Goal: Task Accomplishment & Management: Use online tool/utility

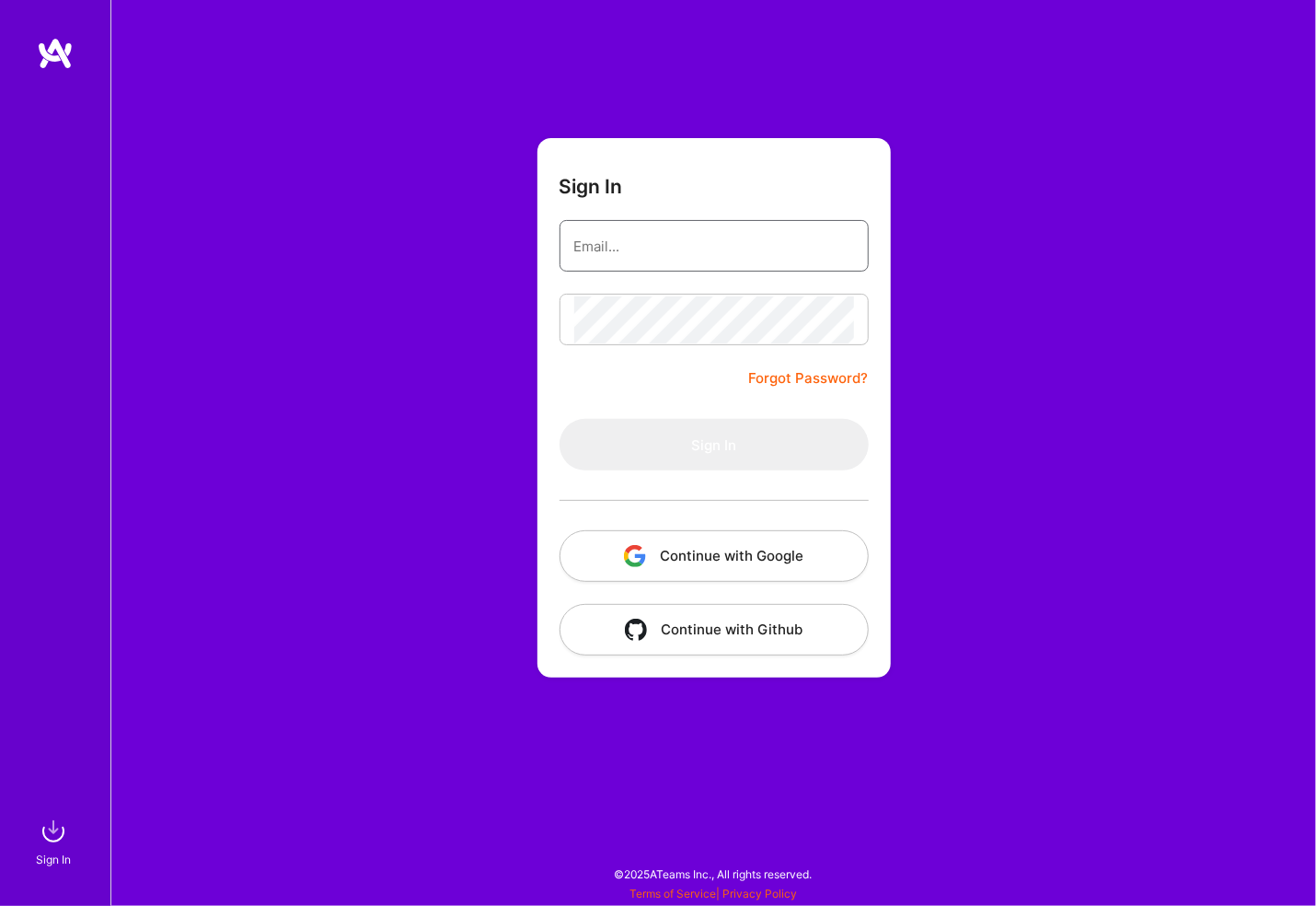
type input "[PERSON_NAME][EMAIL_ADDRESS][PERSON_NAME][DOMAIN_NAME]"
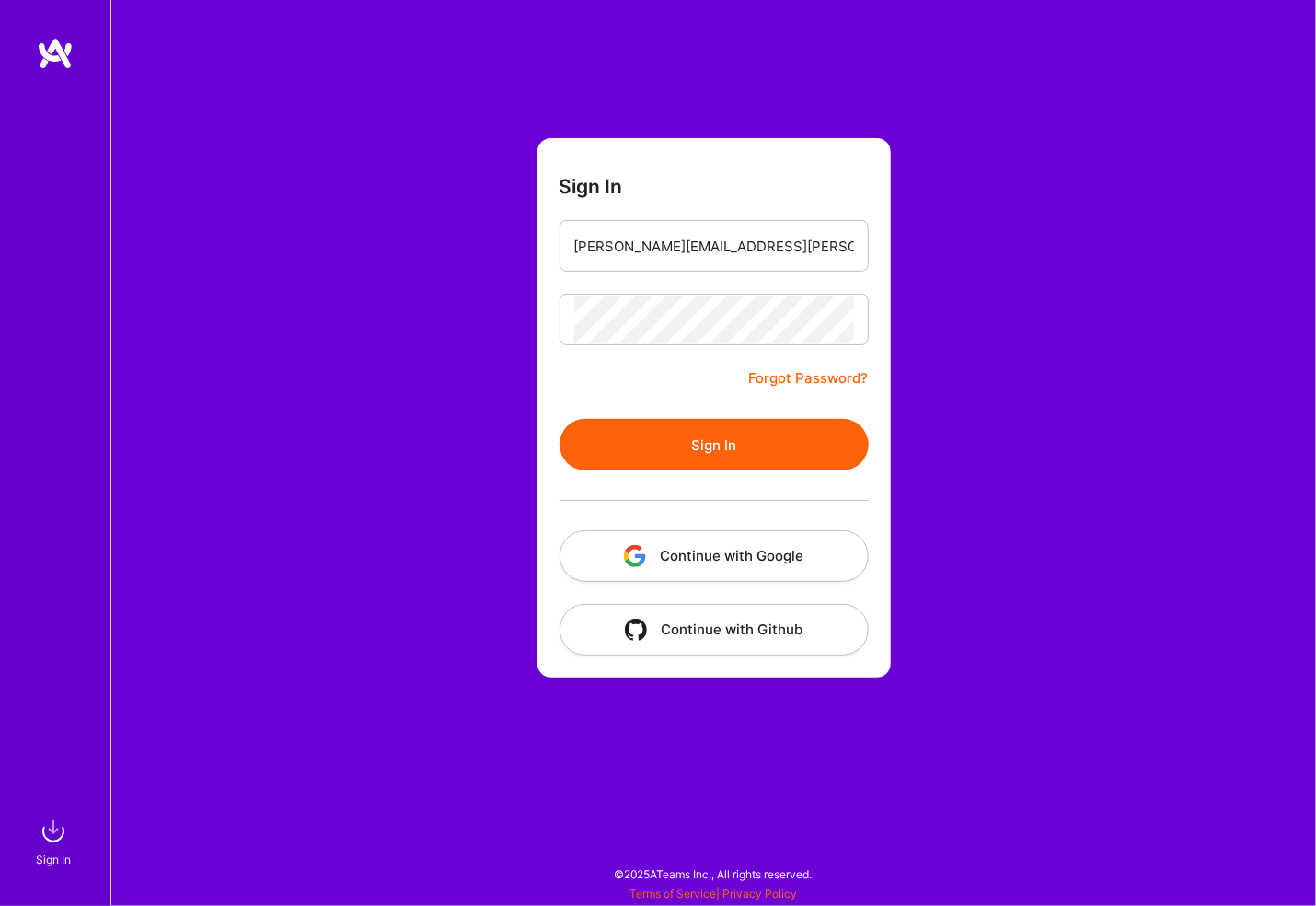
click at [560, 419] on button "Sign In" at bounding box center [714, 445] width 309 height 52
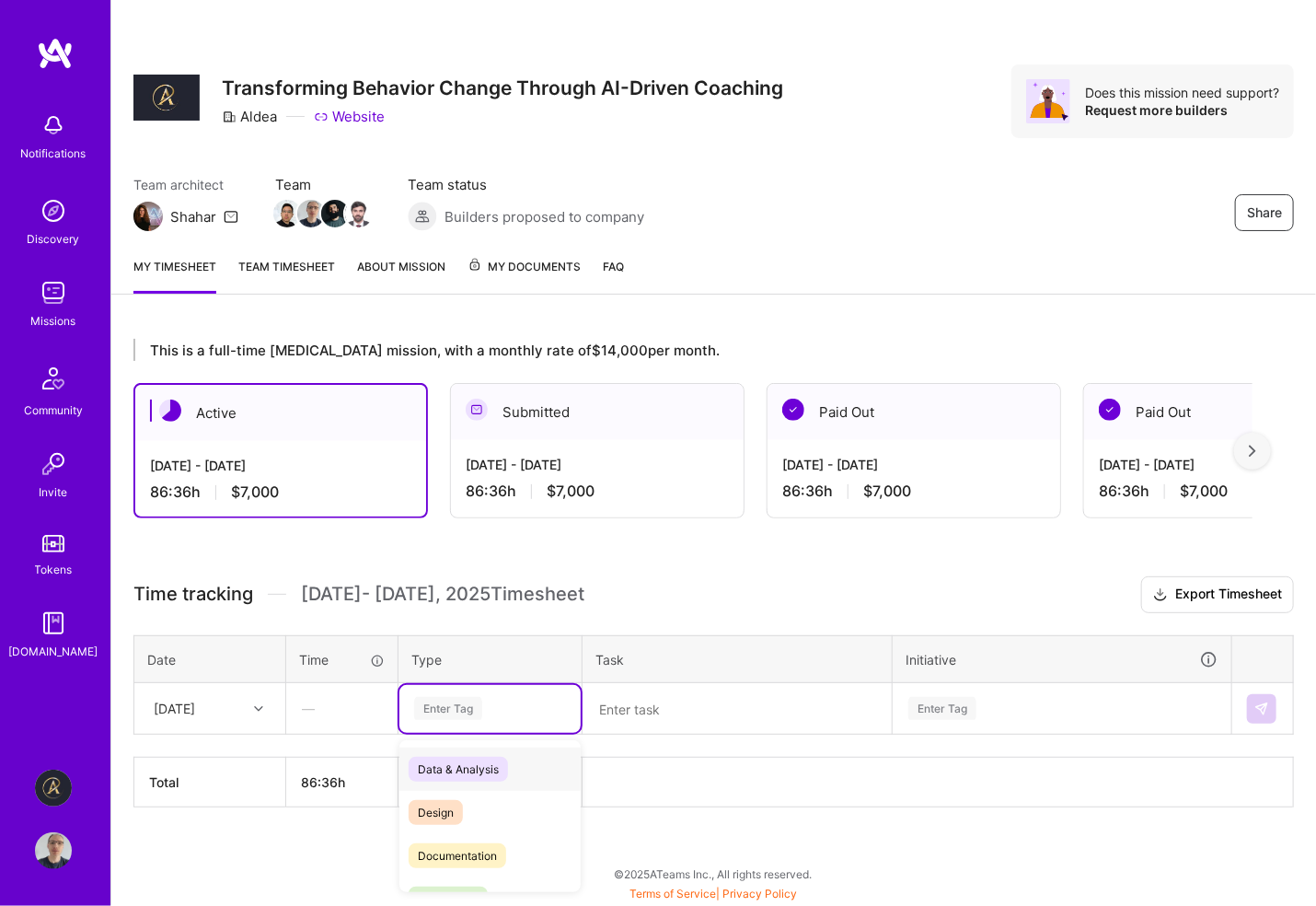
click at [453, 702] on div "Enter Tag" at bounding box center [448, 708] width 68 height 29
click at [483, 799] on span "Engineering" at bounding box center [448, 803] width 79 height 25
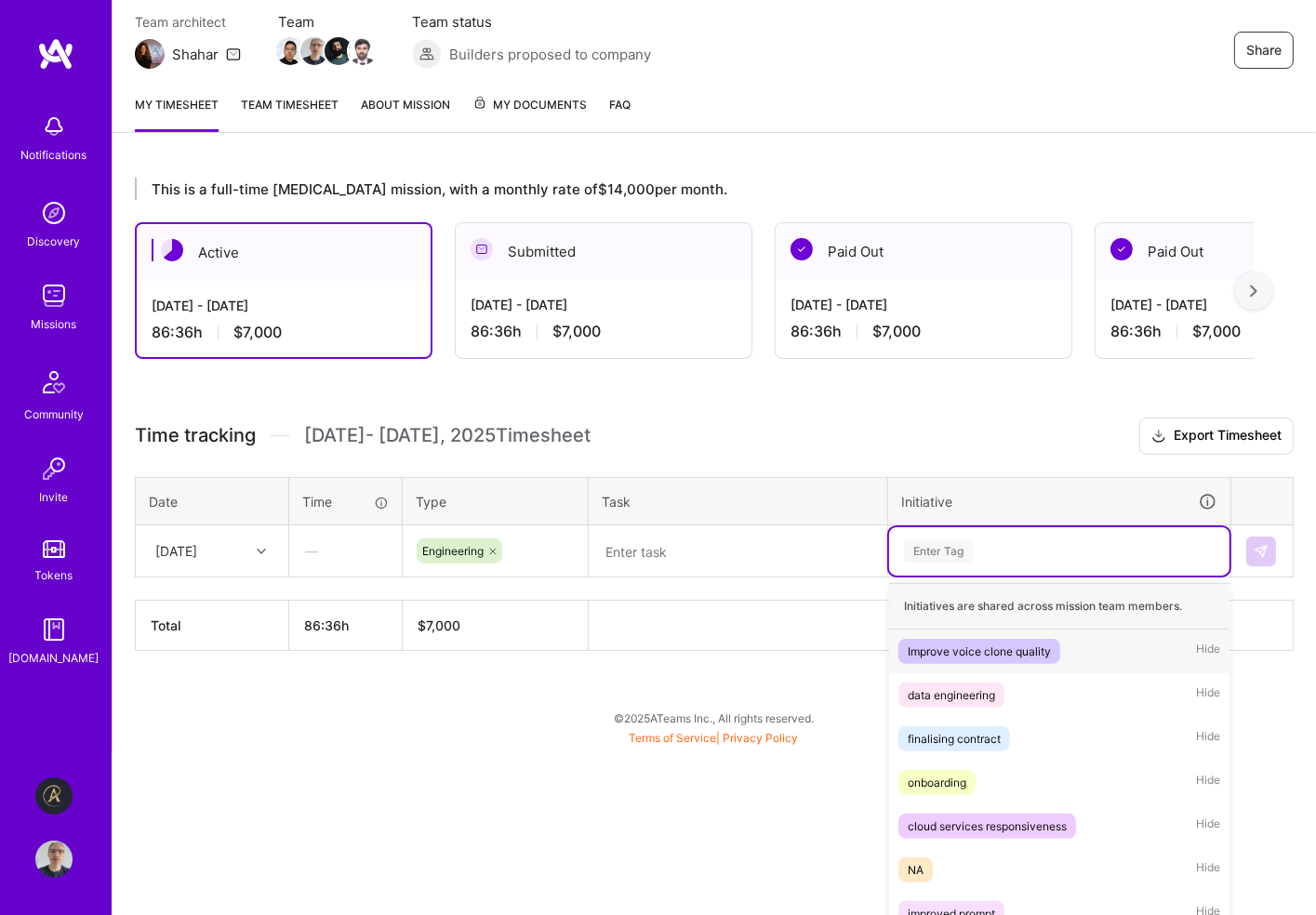
click at [956, 576] on div "option Improve voice clone quality focused, 1 of 10. 10 results available. Use …" at bounding box center [1059, 552] width 340 height 48
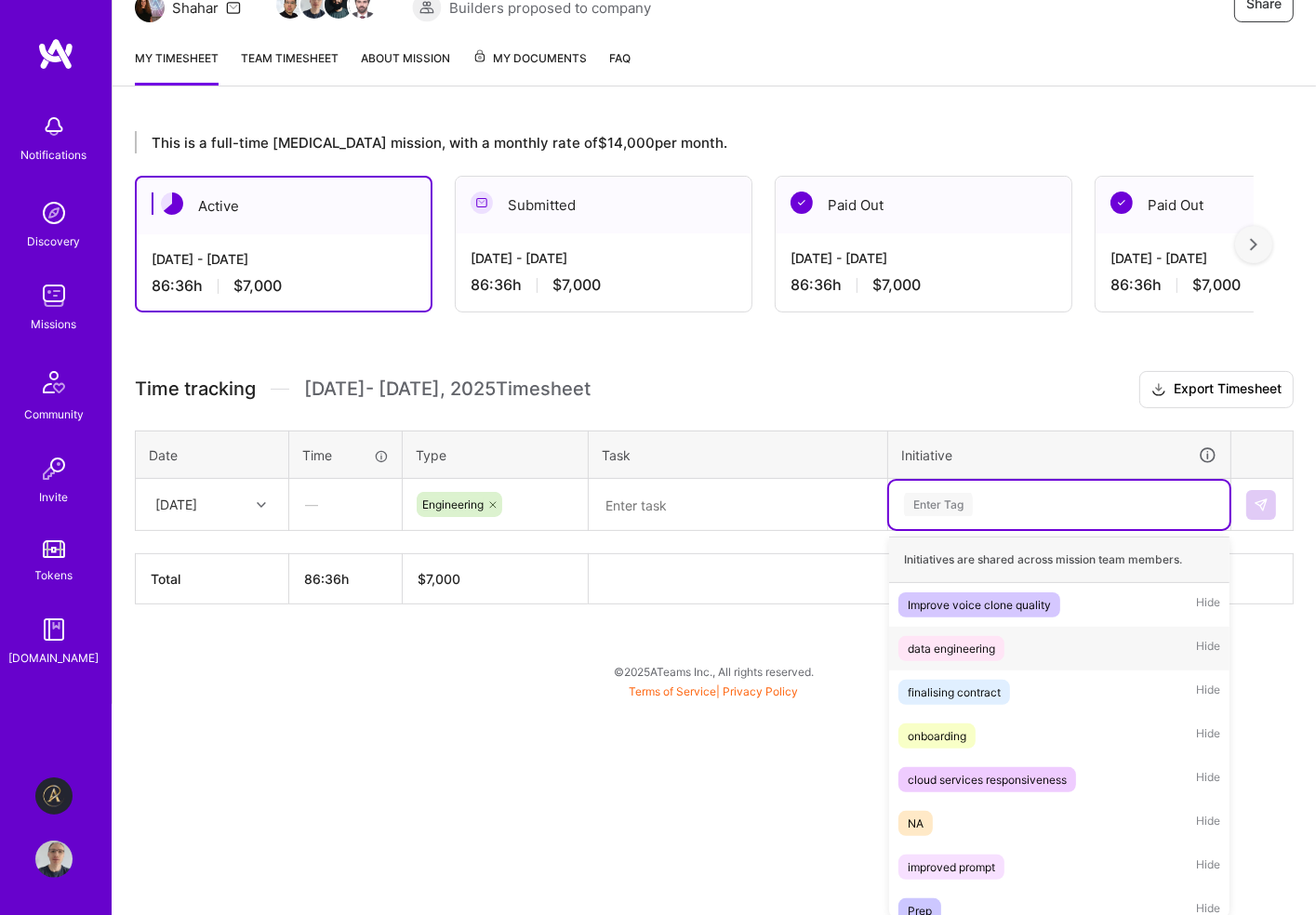
click at [1006, 649] on div "data engineering Hide" at bounding box center [1059, 648] width 340 height 44
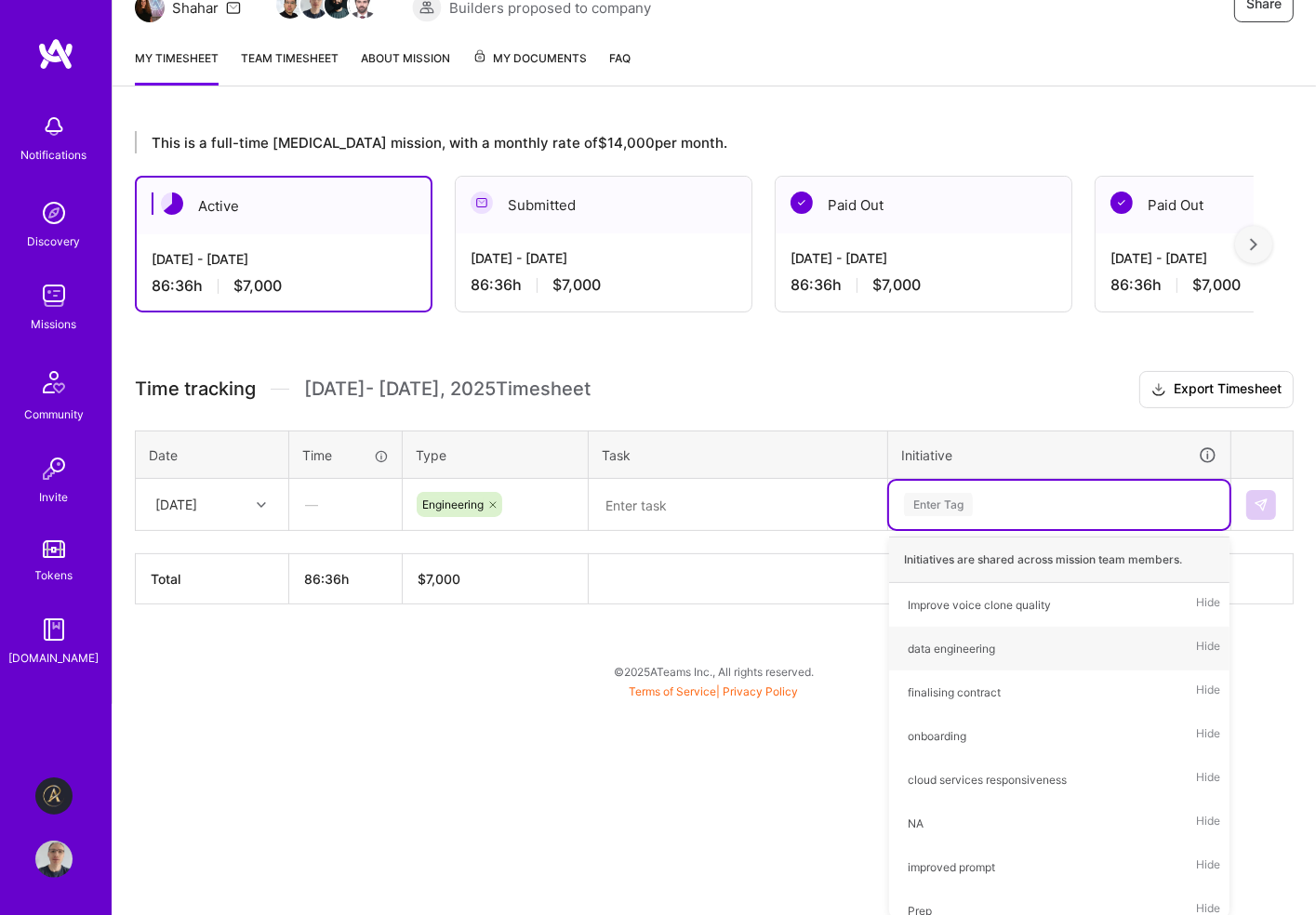
scroll to position [0, 0]
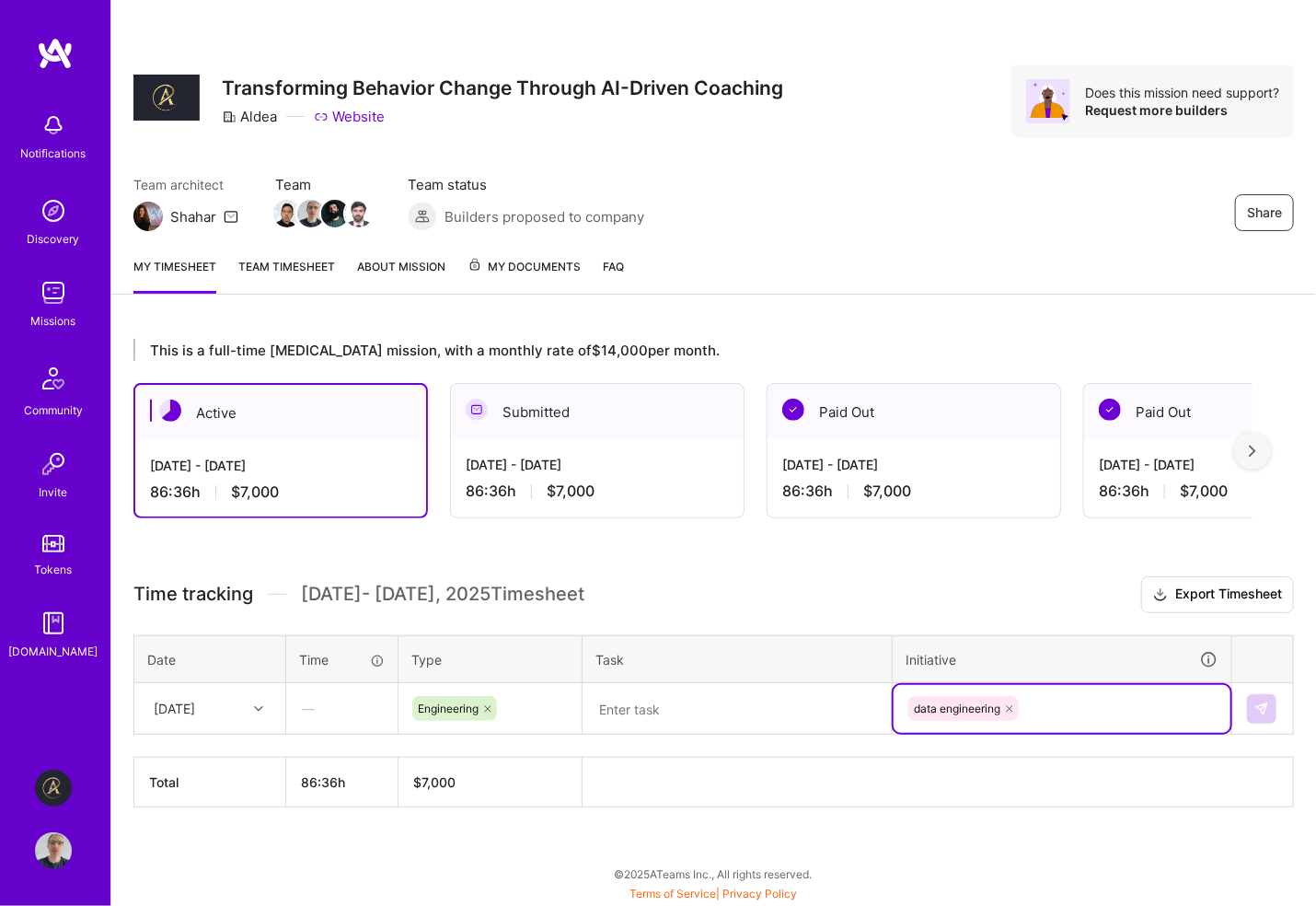
click at [652, 709] on textarea at bounding box center [737, 709] width 305 height 48
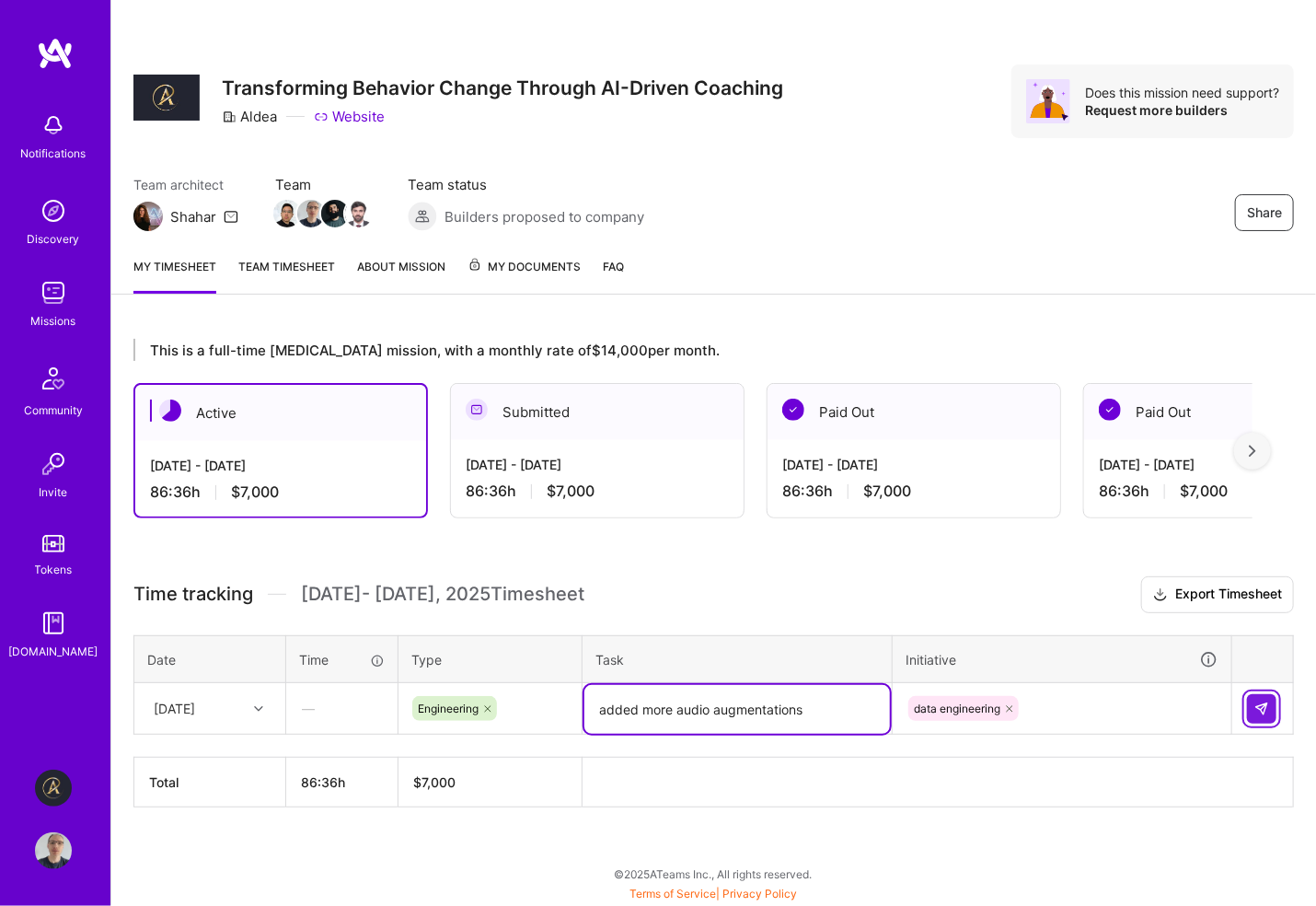
type textarea "added more audio augmentations"
click at [1265, 706] on img at bounding box center [1262, 709] width 15 height 15
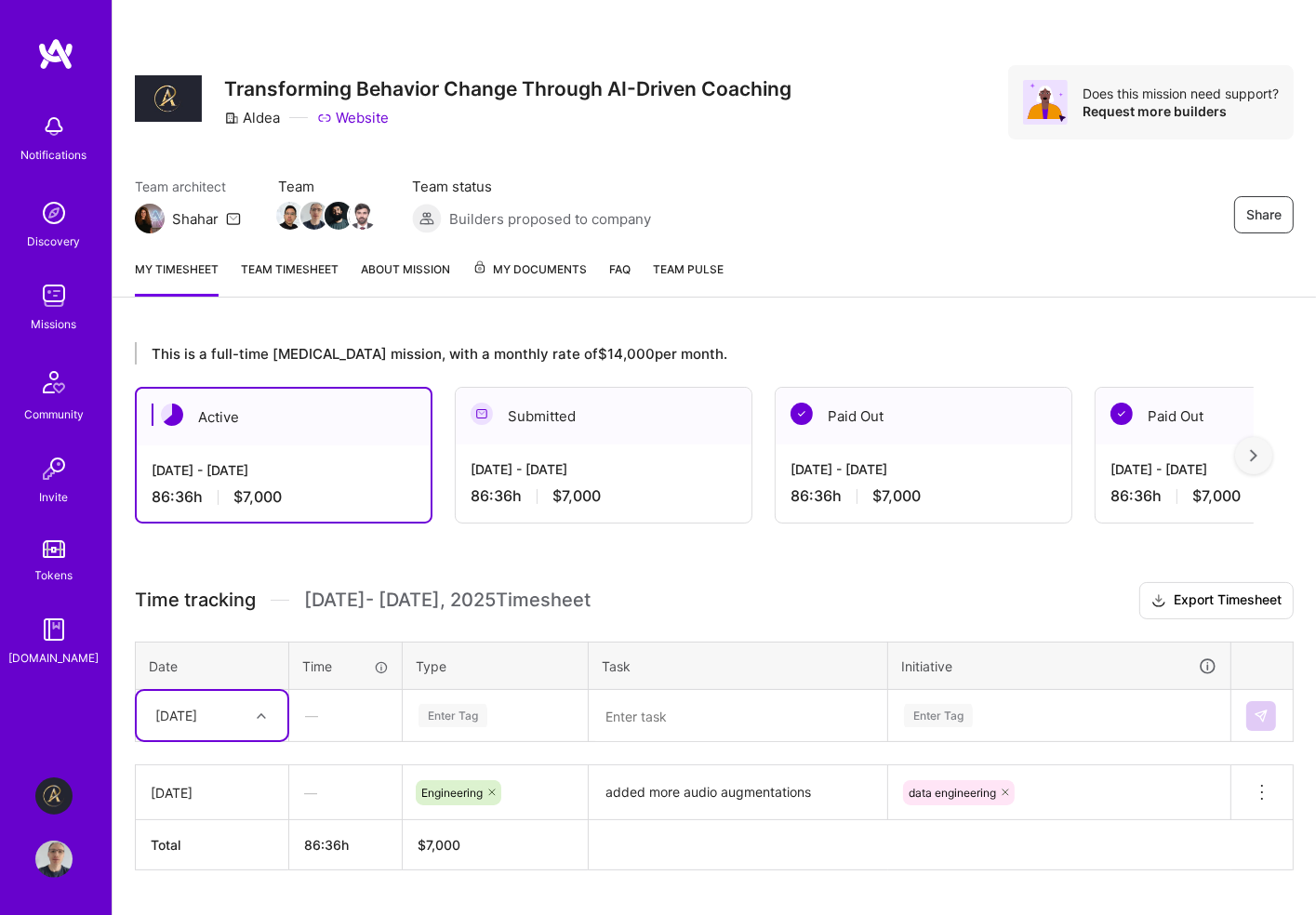
click at [796, 580] on div "This is a full-time [MEDICAL_DATA] mission, with a monthly rate of $14,000 per …" at bounding box center [714, 640] width 1203 height 641
click at [908, 216] on div "Share" at bounding box center [1084, 215] width 418 height 37
